Goal: Task Accomplishment & Management: Manage account settings

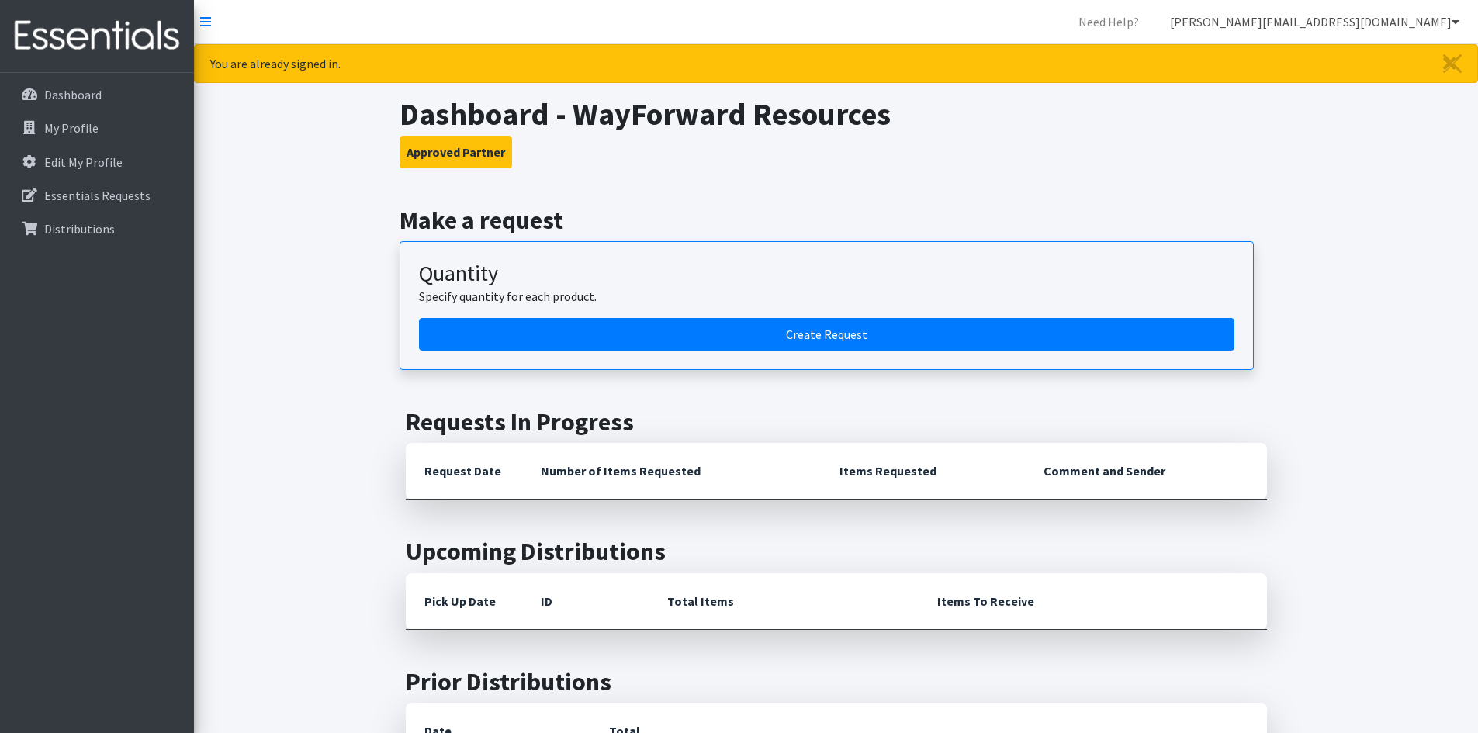
click at [1417, 14] on link "megan@momhelps.org" at bounding box center [1314, 21] width 314 height 31
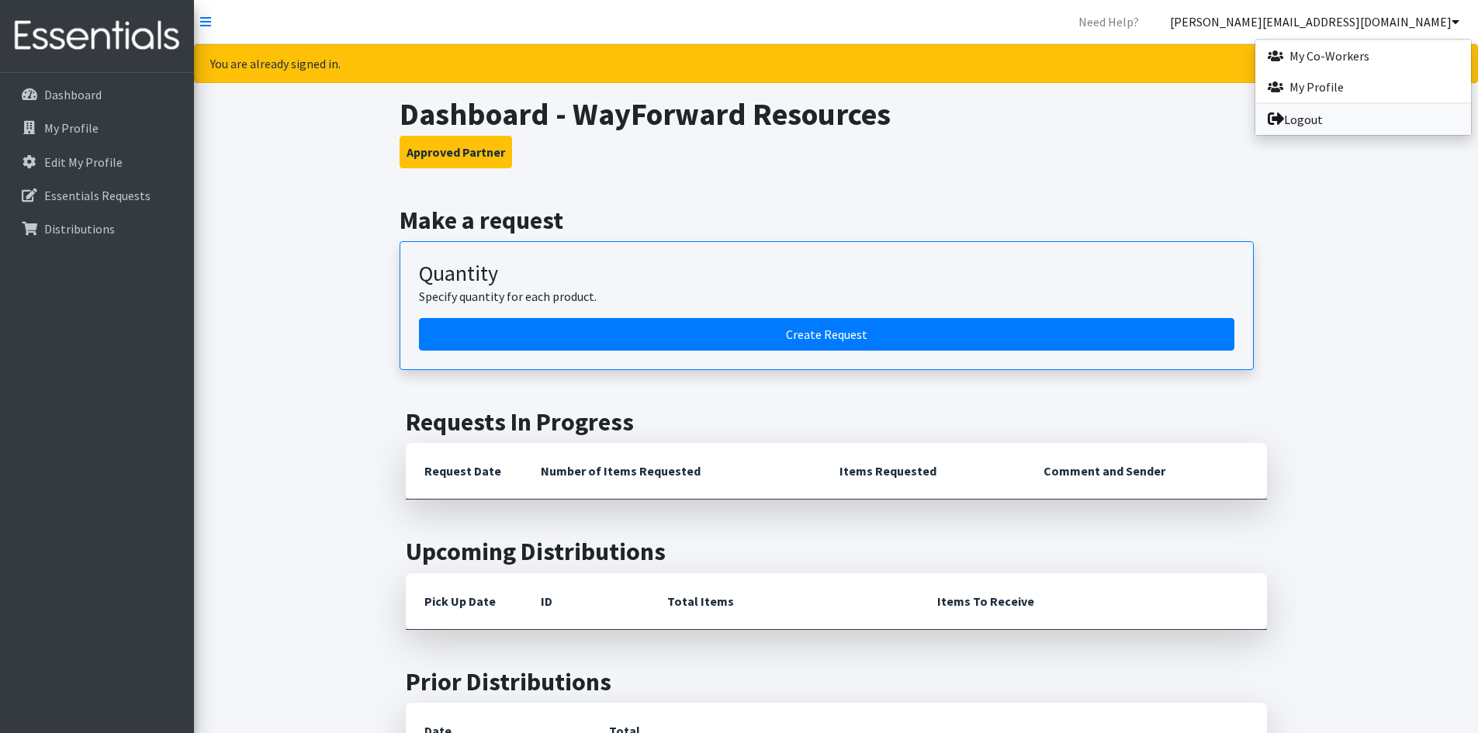
click at [1313, 114] on link "Logout" at bounding box center [1363, 119] width 216 height 31
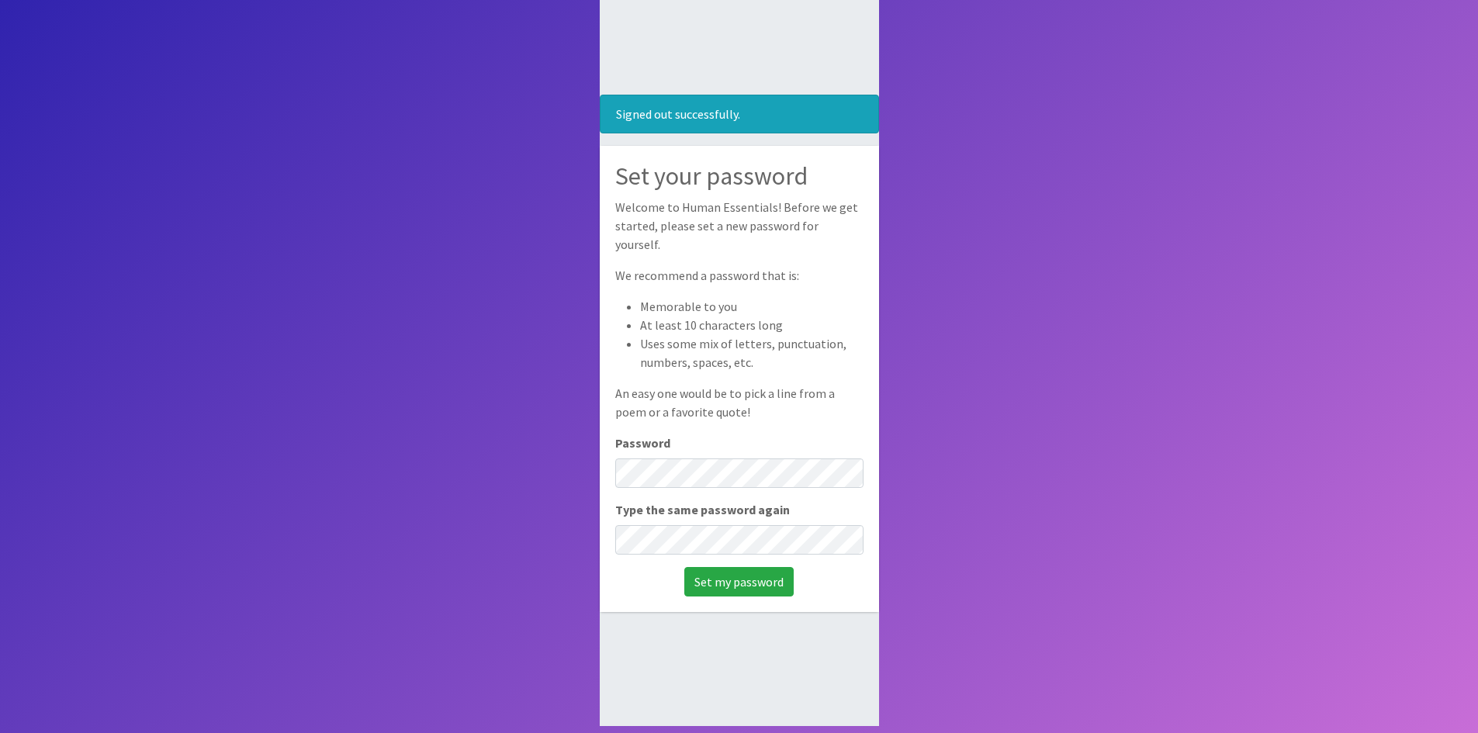
scroll to position [104, 0]
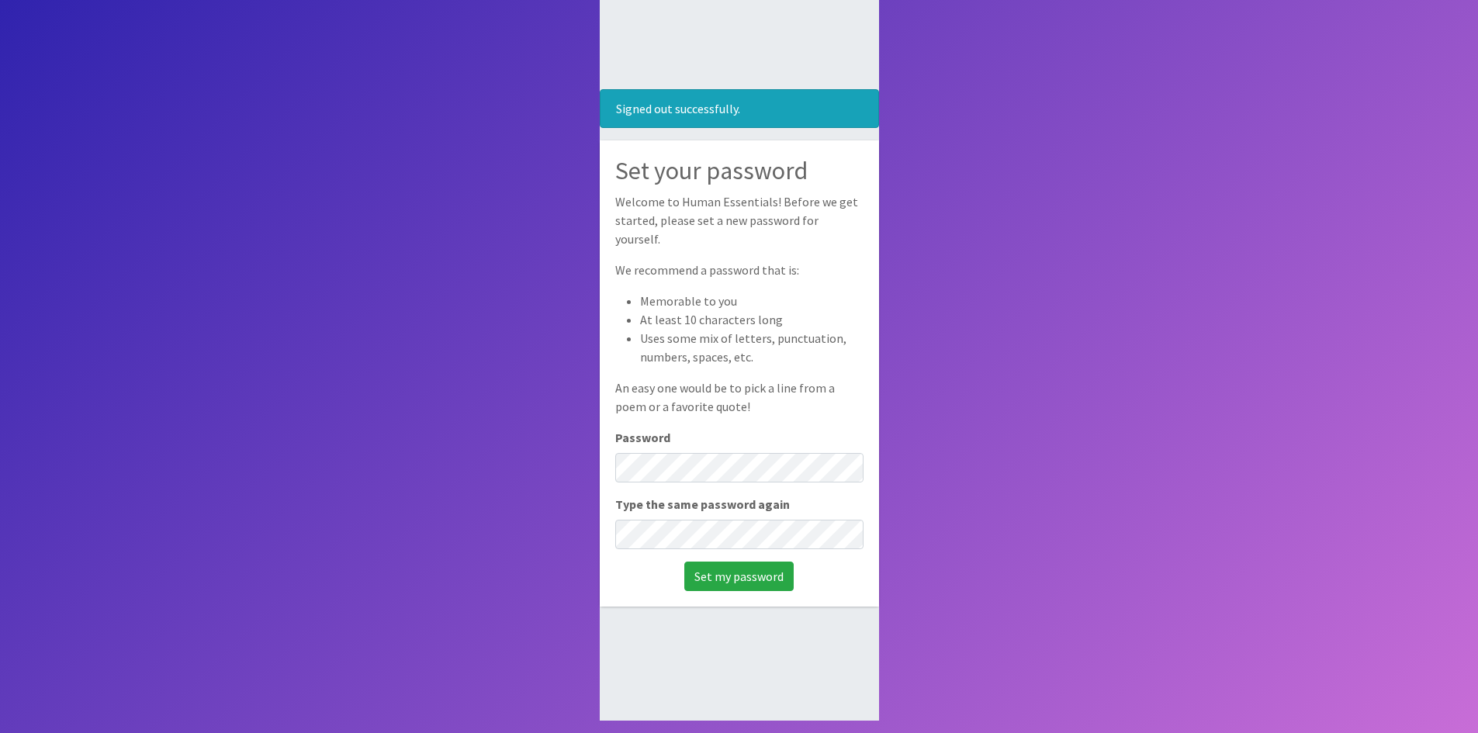
click at [380, 406] on body "Signed out successfully. Set your password Welcome to Human Essentials! Before …" at bounding box center [739, 314] width 1478 height 837
click at [1046, 521] on body "Signed out successfully. Set your password Welcome to Human Essentials! Before …" at bounding box center [739, 314] width 1478 height 837
click at [761, 565] on input "Set my password" at bounding box center [738, 576] width 109 height 29
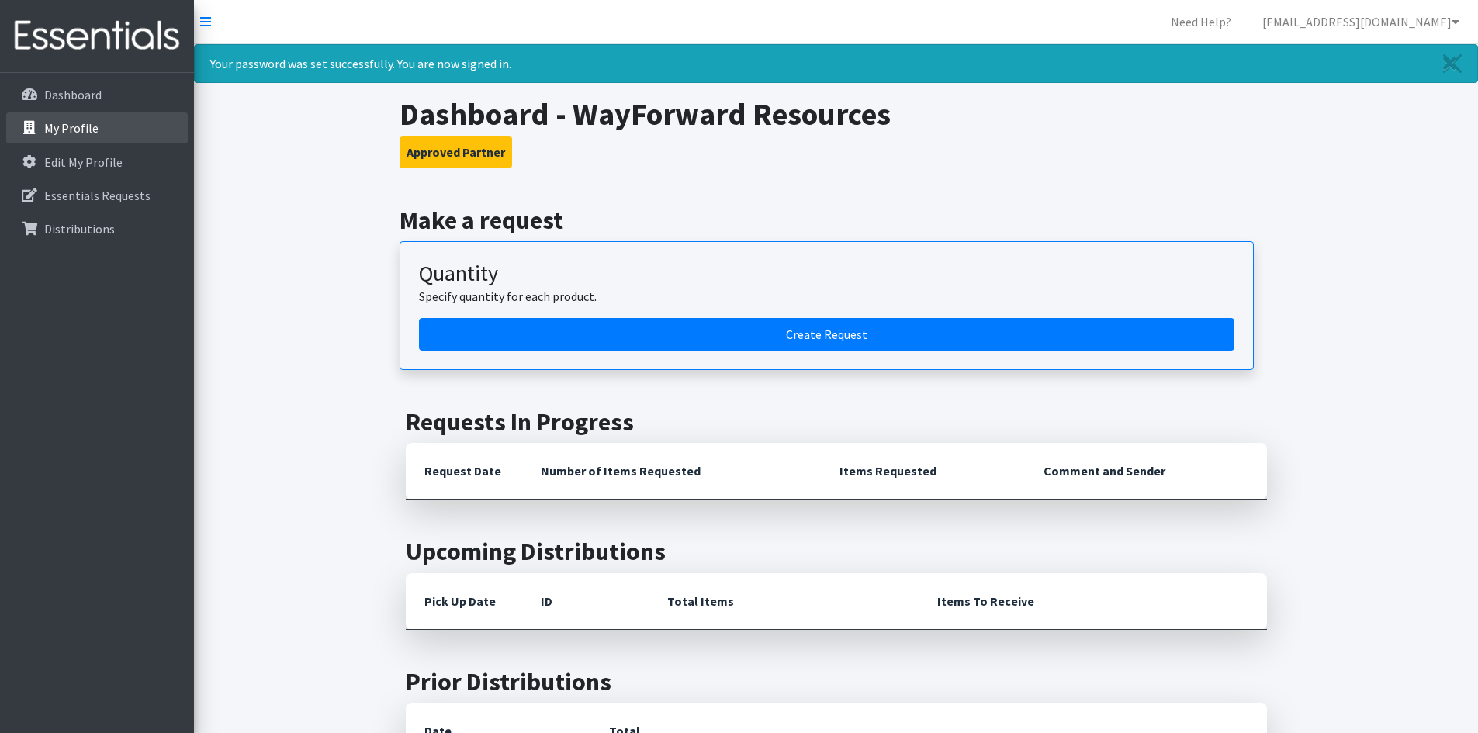
click at [77, 130] on p "My Profile" at bounding box center [71, 128] width 54 height 16
